Goal: Find contact information: Find contact information

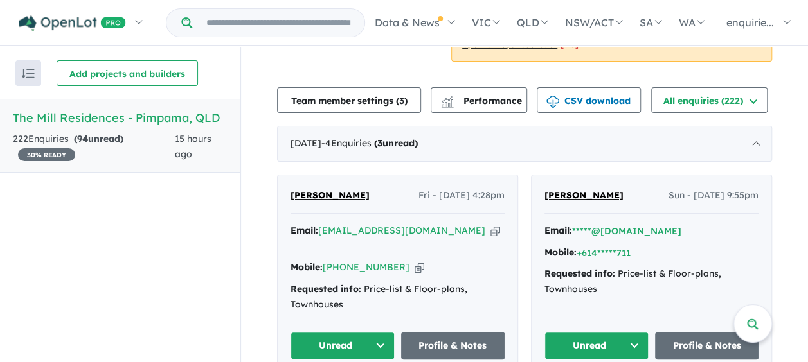
scroll to position [390, 0]
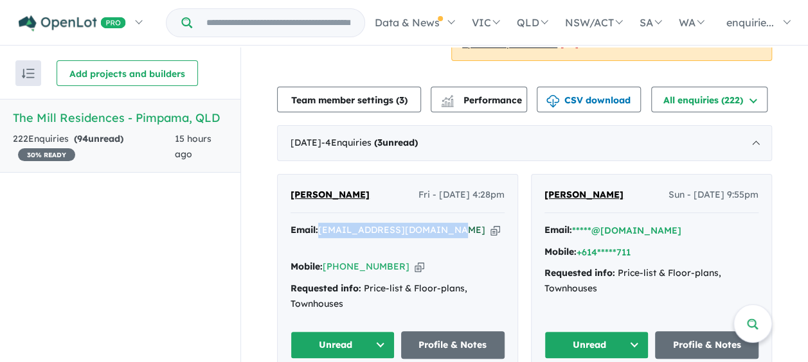
drag, startPoint x: 445, startPoint y: 229, endPoint x: 320, endPoint y: 231, distance: 125.3
click at [320, 231] on div "Email: [EMAIL_ADDRESS][DOMAIN_NAME] Copied!" at bounding box center [397, 238] width 214 height 31
copy a%20The%20Mill%20Residences%20-%20Pimpama"] "[EMAIL_ADDRESS][DOMAIN_NAME]"
click at [404, 260] on div "Mobile: [PHONE_NUMBER] Copied!" at bounding box center [397, 267] width 214 height 15
click at [404, 332] on button "Unread" at bounding box center [596, 346] width 104 height 28
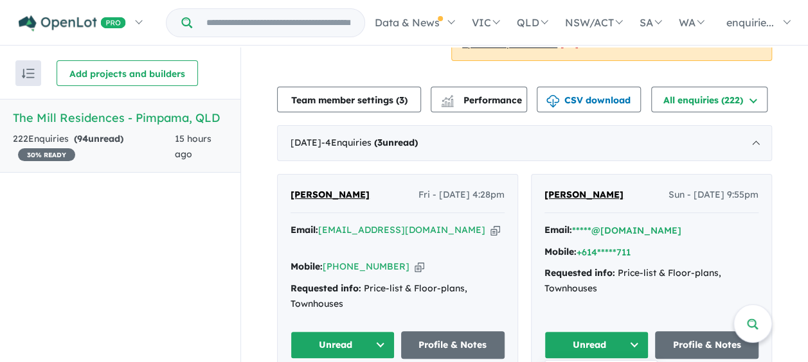
click at [404, 332] on button "Unread" at bounding box center [596, 346] width 104 height 28
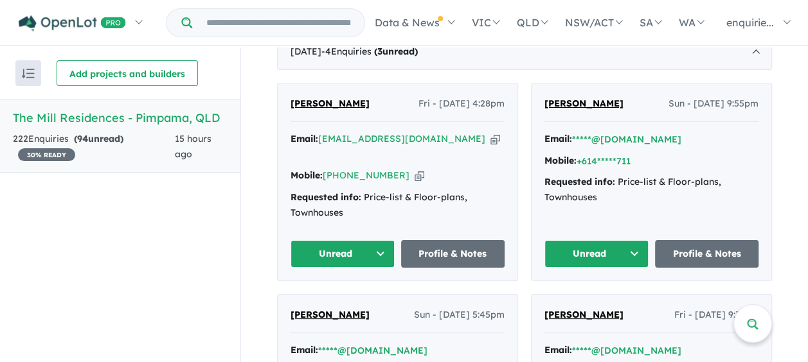
click at [404, 240] on button "Unread" at bounding box center [596, 254] width 104 height 28
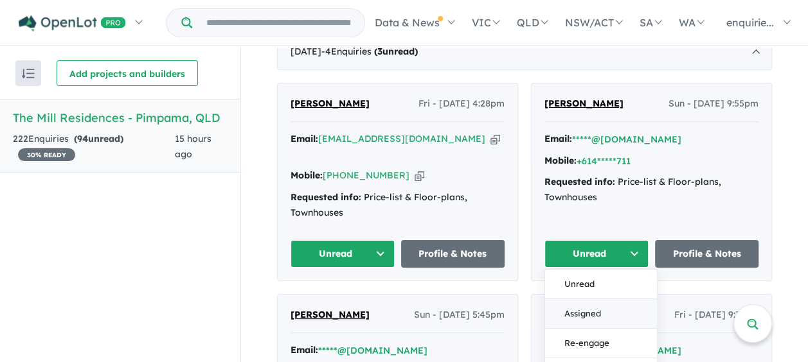
click at [404, 299] on button "Assigned" at bounding box center [601, 314] width 112 height 30
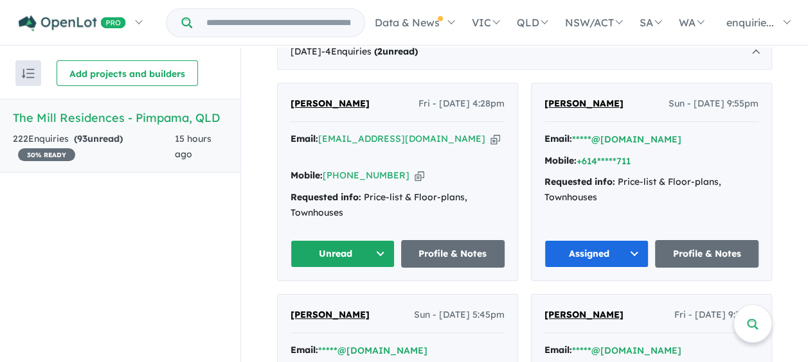
click at [380, 240] on button "Unread" at bounding box center [342, 254] width 104 height 28
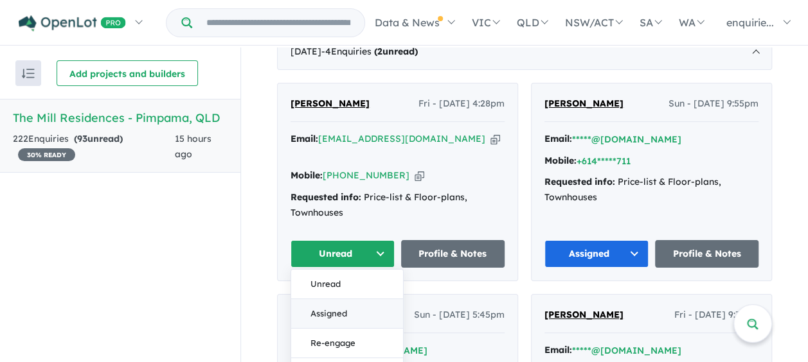
click at [356, 299] on button "Assigned" at bounding box center [347, 314] width 112 height 30
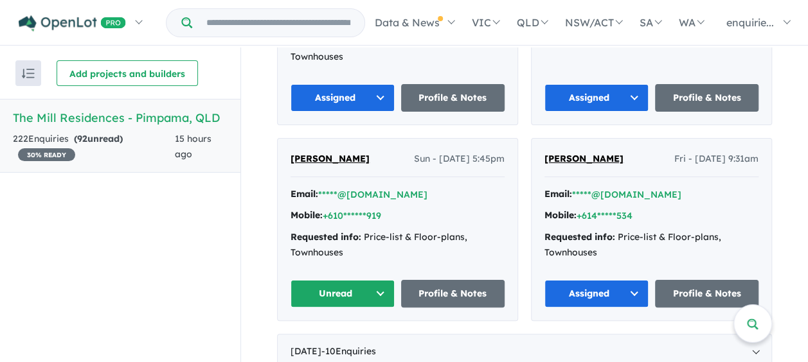
scroll to position [643, 0]
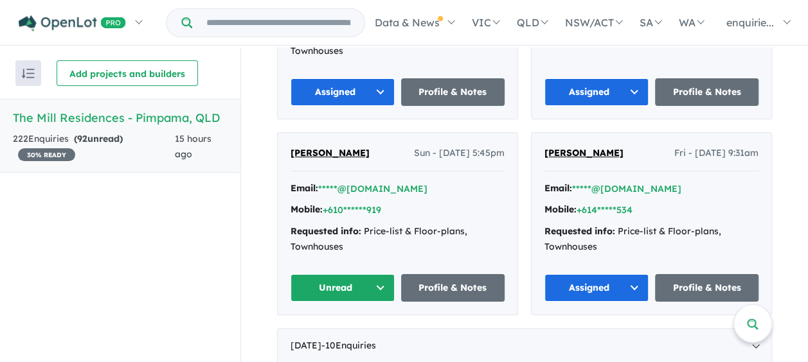
click at [376, 275] on button "Unread" at bounding box center [342, 288] width 104 height 28
click at [347, 334] on button "Assigned" at bounding box center [347, 349] width 112 height 30
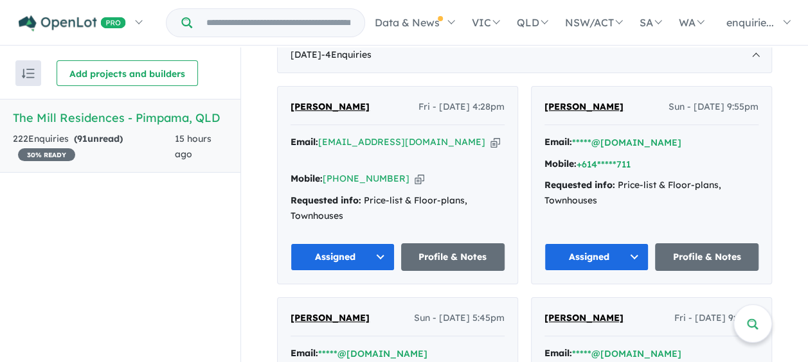
scroll to position [464, 0]
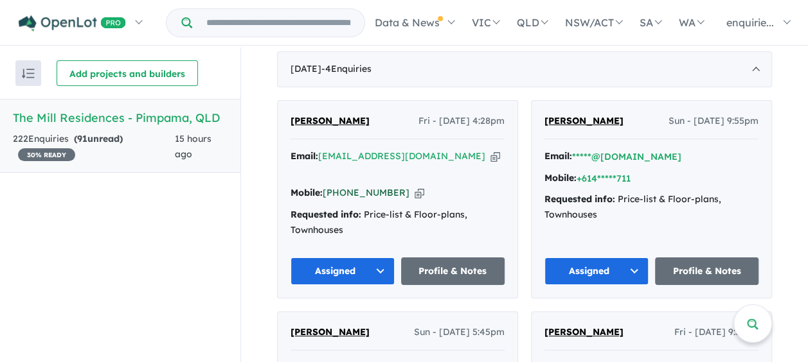
drag, startPoint x: 396, startPoint y: 178, endPoint x: 355, endPoint y: 178, distance: 40.5
click at [355, 186] on div "Mobile: [PHONE_NUMBER] Copied!" at bounding box center [397, 193] width 214 height 15
drag, startPoint x: 395, startPoint y: 177, endPoint x: 341, endPoint y: 181, distance: 54.1
click at [341, 186] on div "Mobile: [PHONE_NUMBER] Copied!" at bounding box center [397, 193] width 214 height 15
copy link "422 490 912"
